Goal: Task Accomplishment & Management: Use online tool/utility

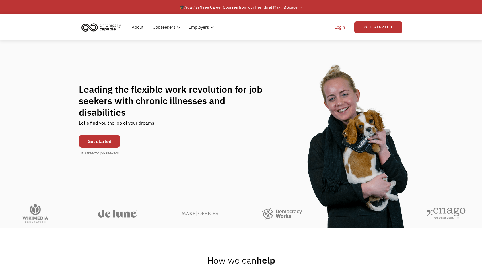
click at [339, 26] on link "Login" at bounding box center [339, 27] width 17 height 18
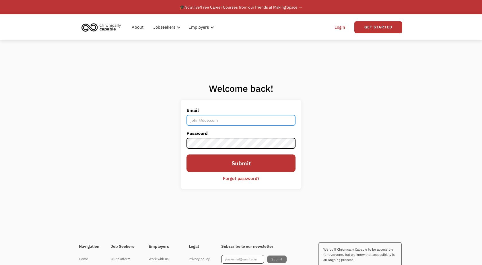
type input "ckantzavelos@gmail.com"
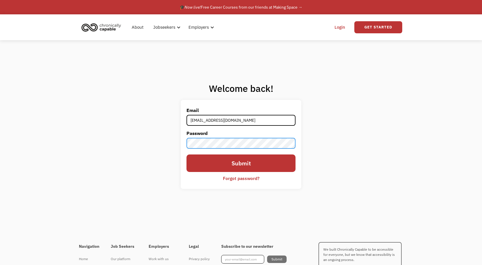
click at [240, 163] on input "Submit" at bounding box center [240, 162] width 109 height 17
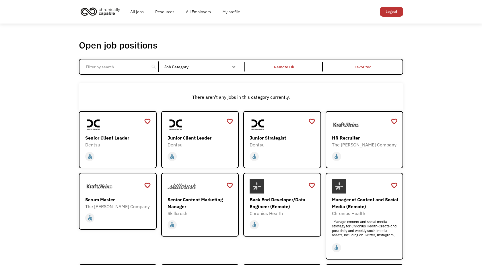
click at [129, 64] on input "Email Form" at bounding box center [114, 66] width 64 height 11
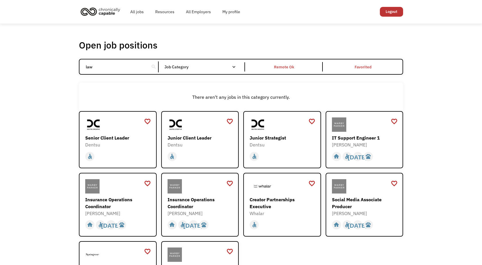
type input "law"
click input "Email Form" at bounding box center [0, 0] width 0 height 0
